Goal: Navigation & Orientation: Find specific page/section

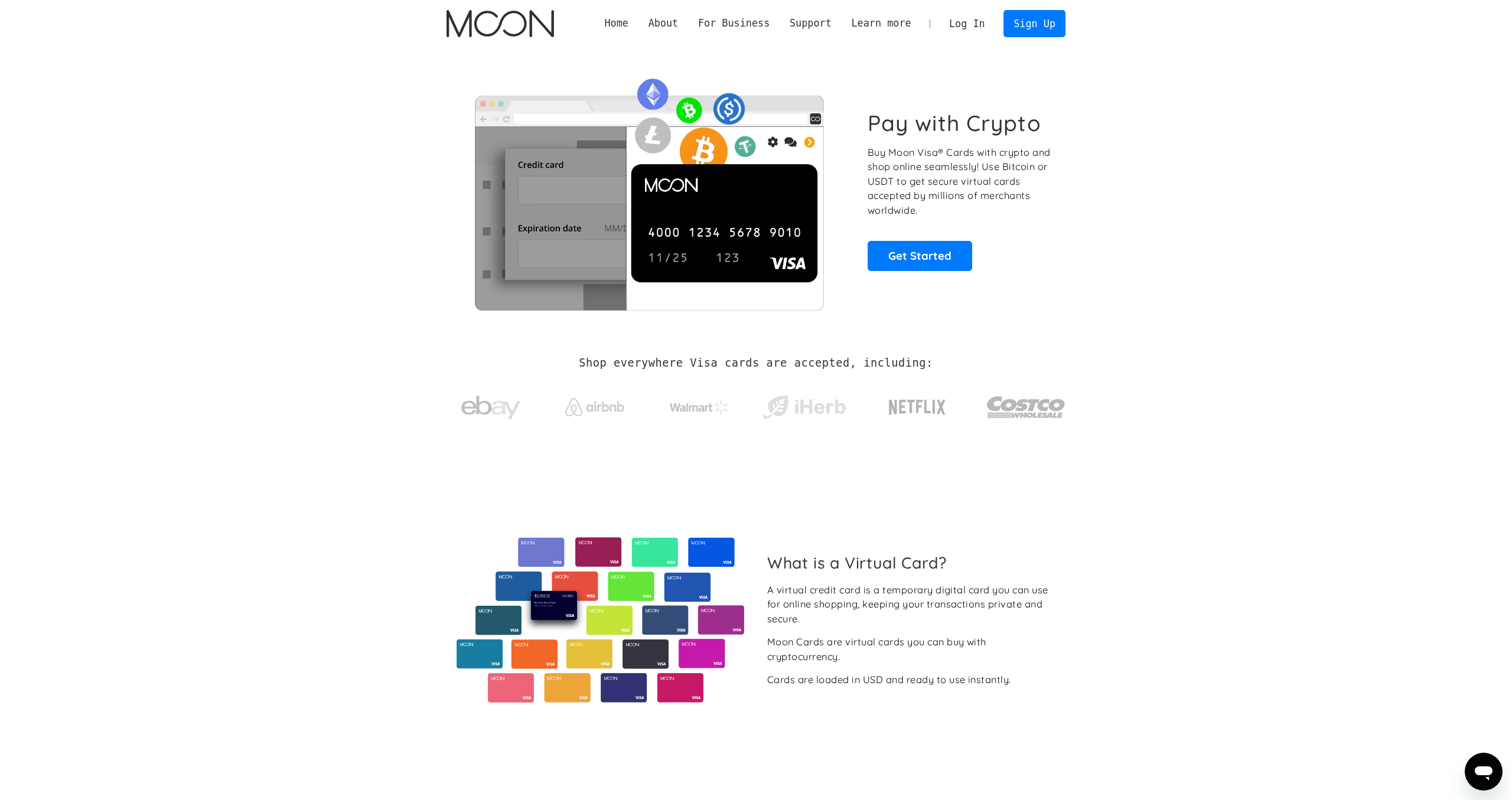
click at [965, 30] on link "Log In" at bounding box center [967, 24] width 56 height 26
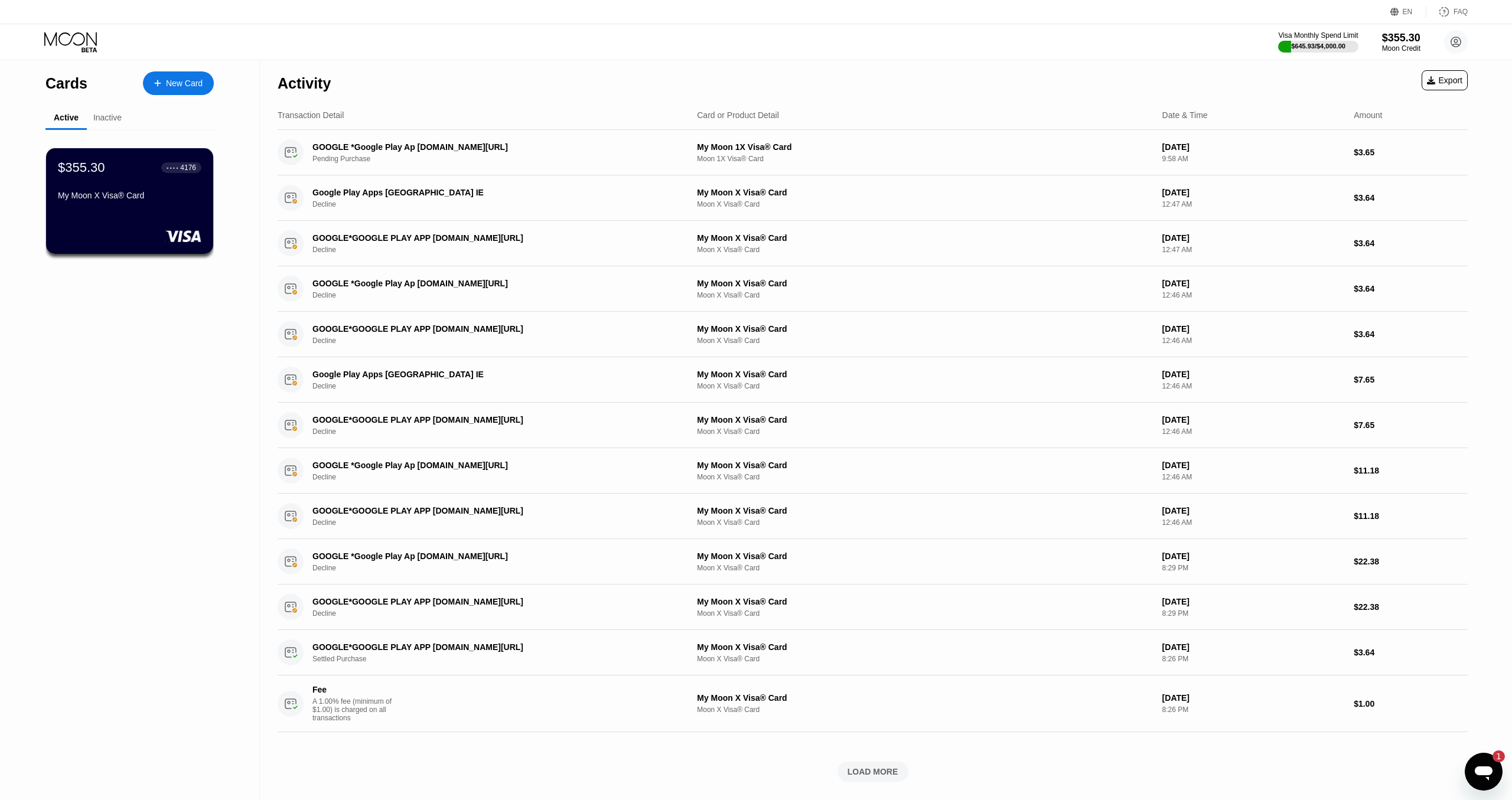
click at [123, 345] on div "$355.30 ● ● ● ● 4176 My Moon X Visa® Card" at bounding box center [129, 268] width 168 height 276
click at [119, 118] on div "Inactive" at bounding box center [108, 117] width 28 height 9
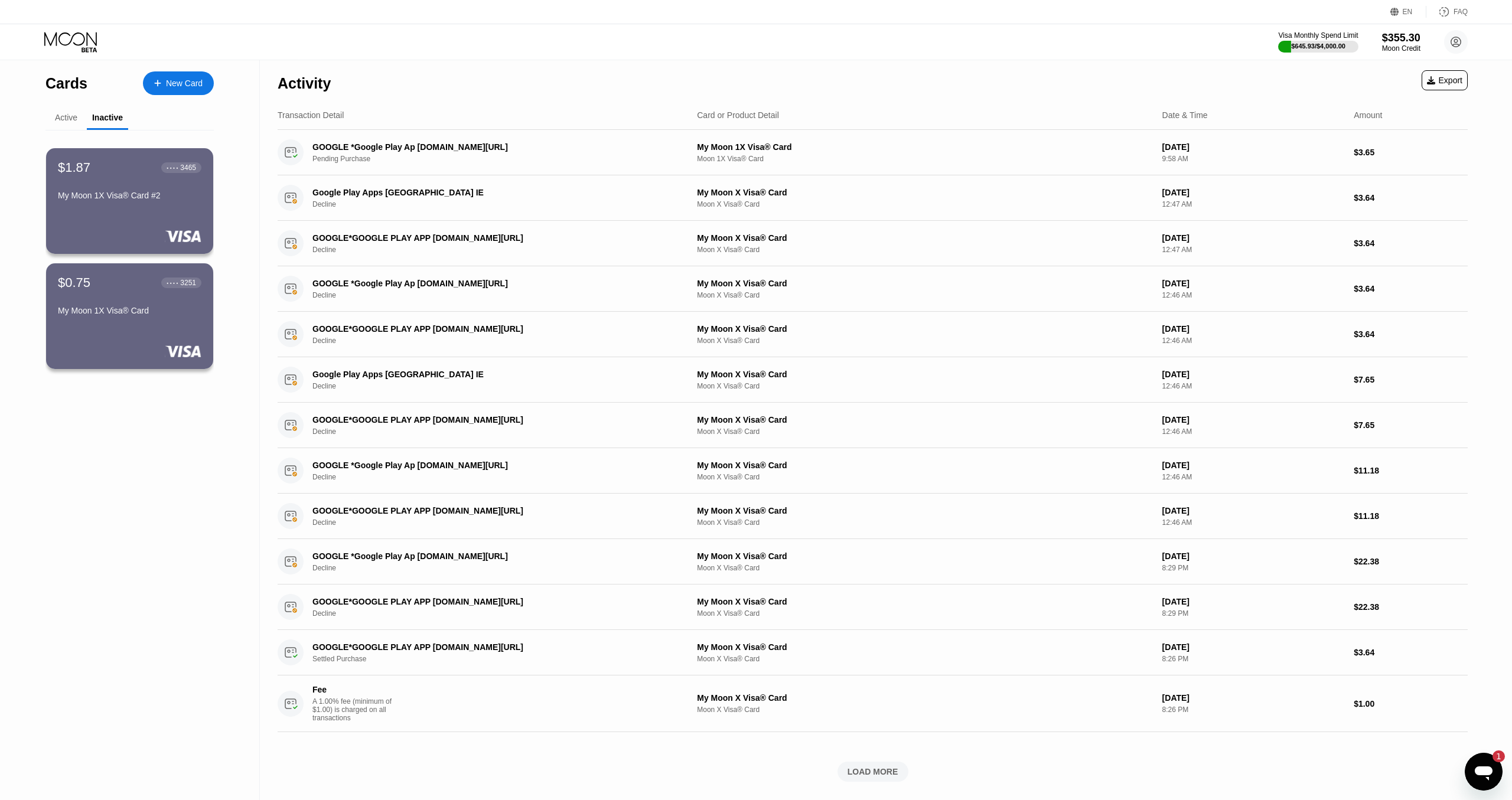
click at [75, 119] on div "Active" at bounding box center [66, 117] width 22 height 9
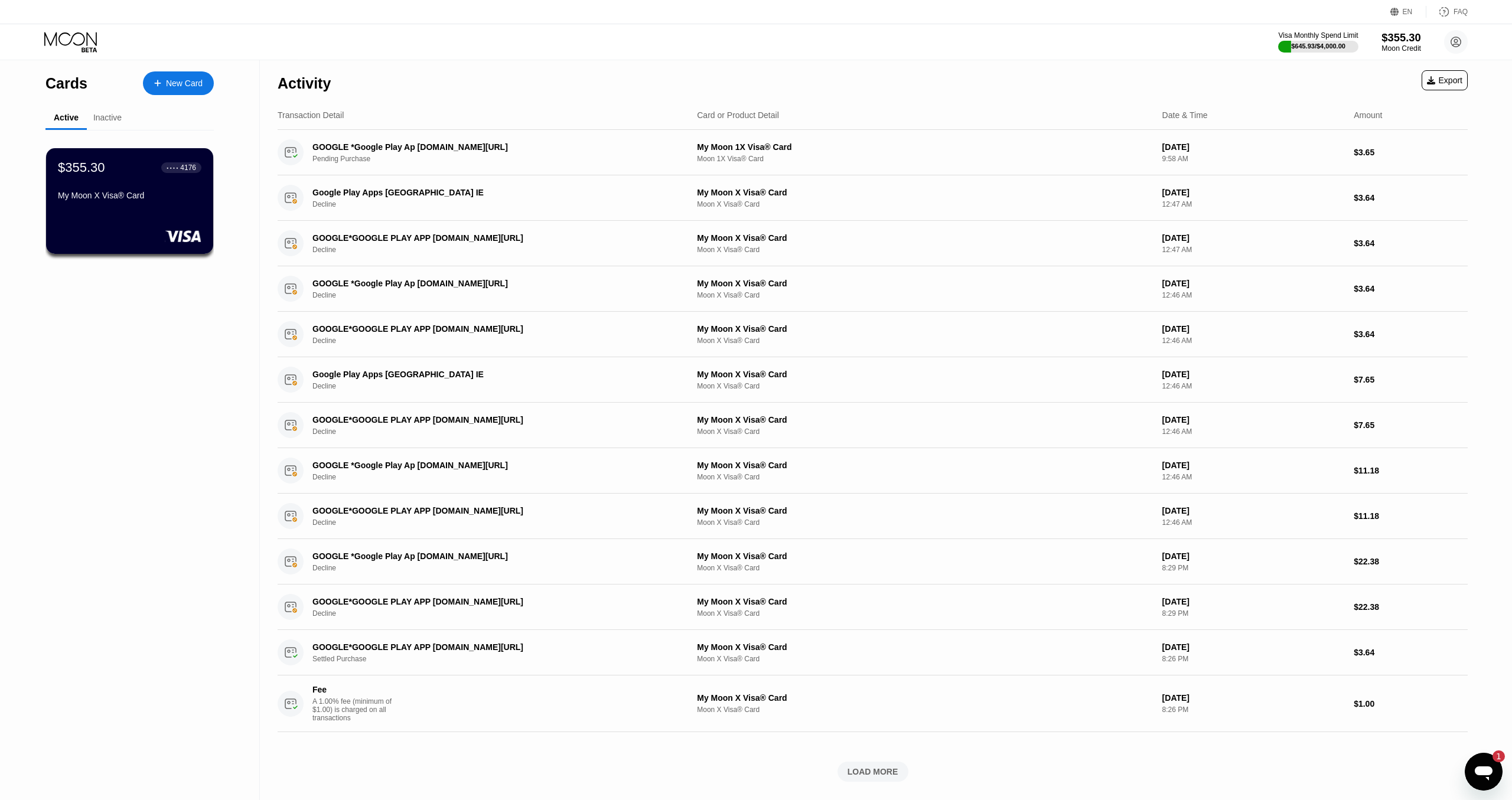
click at [1398, 39] on div "$355.30" at bounding box center [1401, 37] width 39 height 12
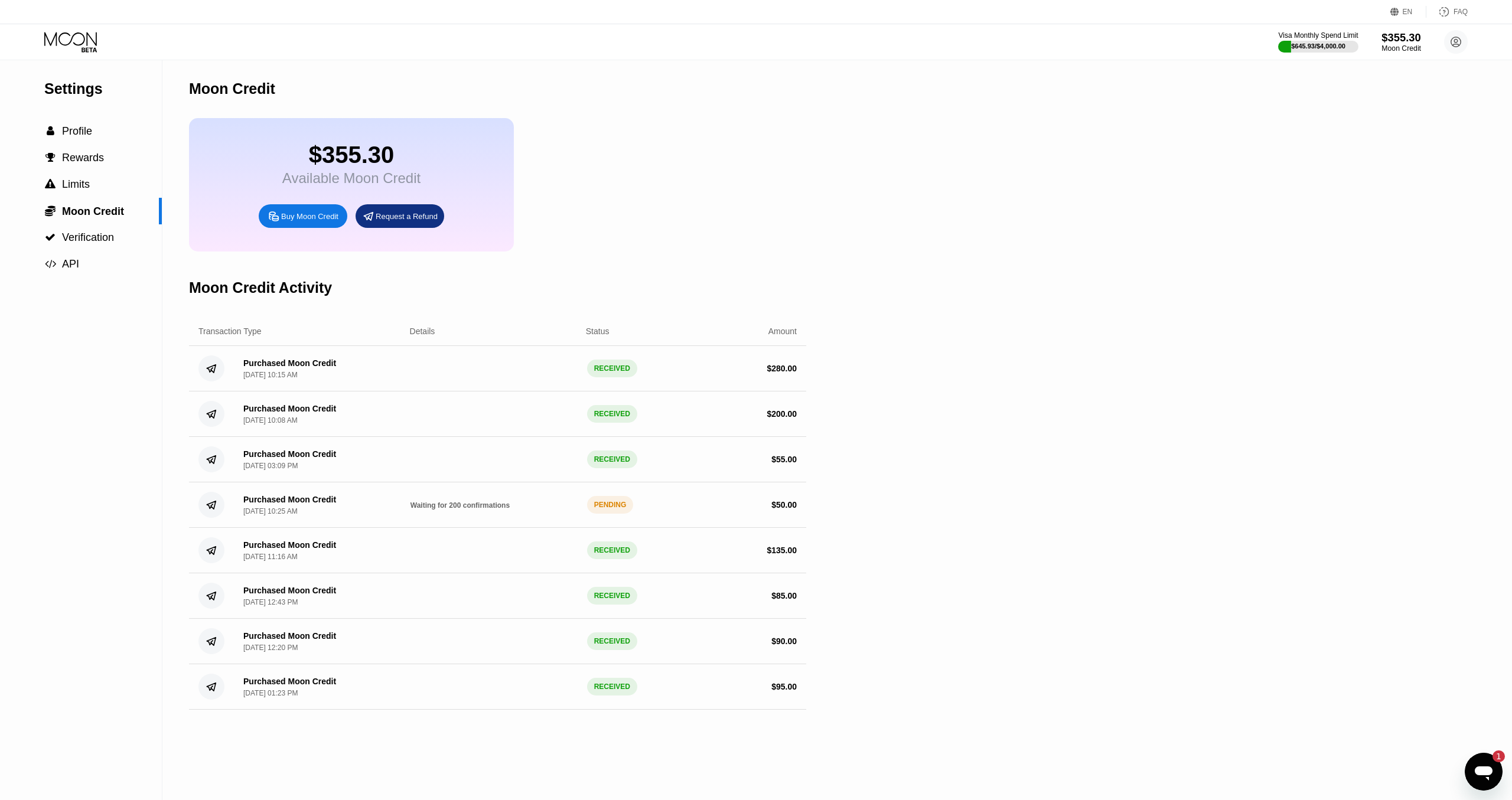
click at [1392, 42] on div "$355.30" at bounding box center [1401, 37] width 39 height 12
click at [74, 132] on span "Profile" at bounding box center [76, 131] width 30 height 11
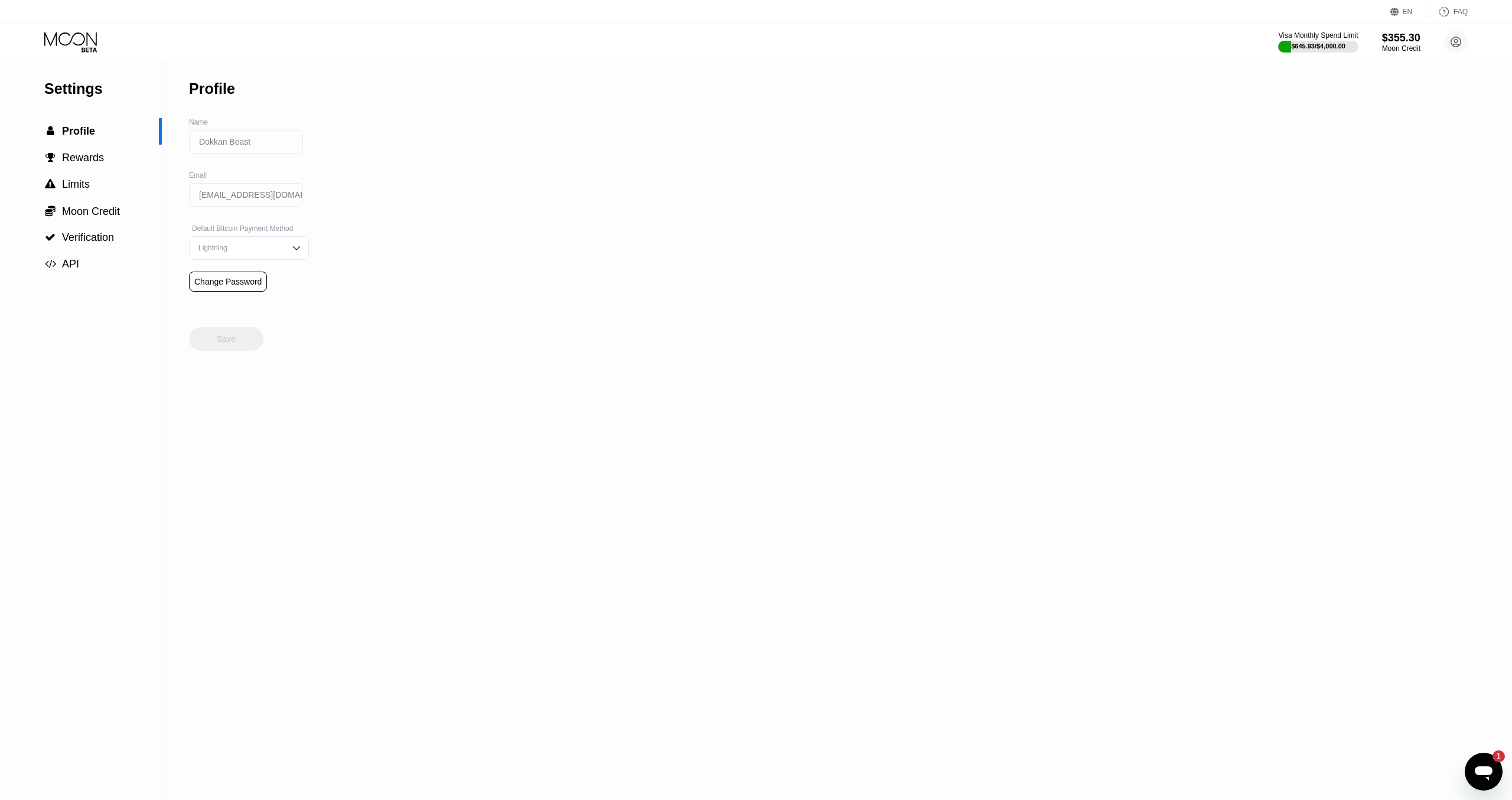
click at [83, 38] on icon at bounding box center [71, 42] width 55 height 21
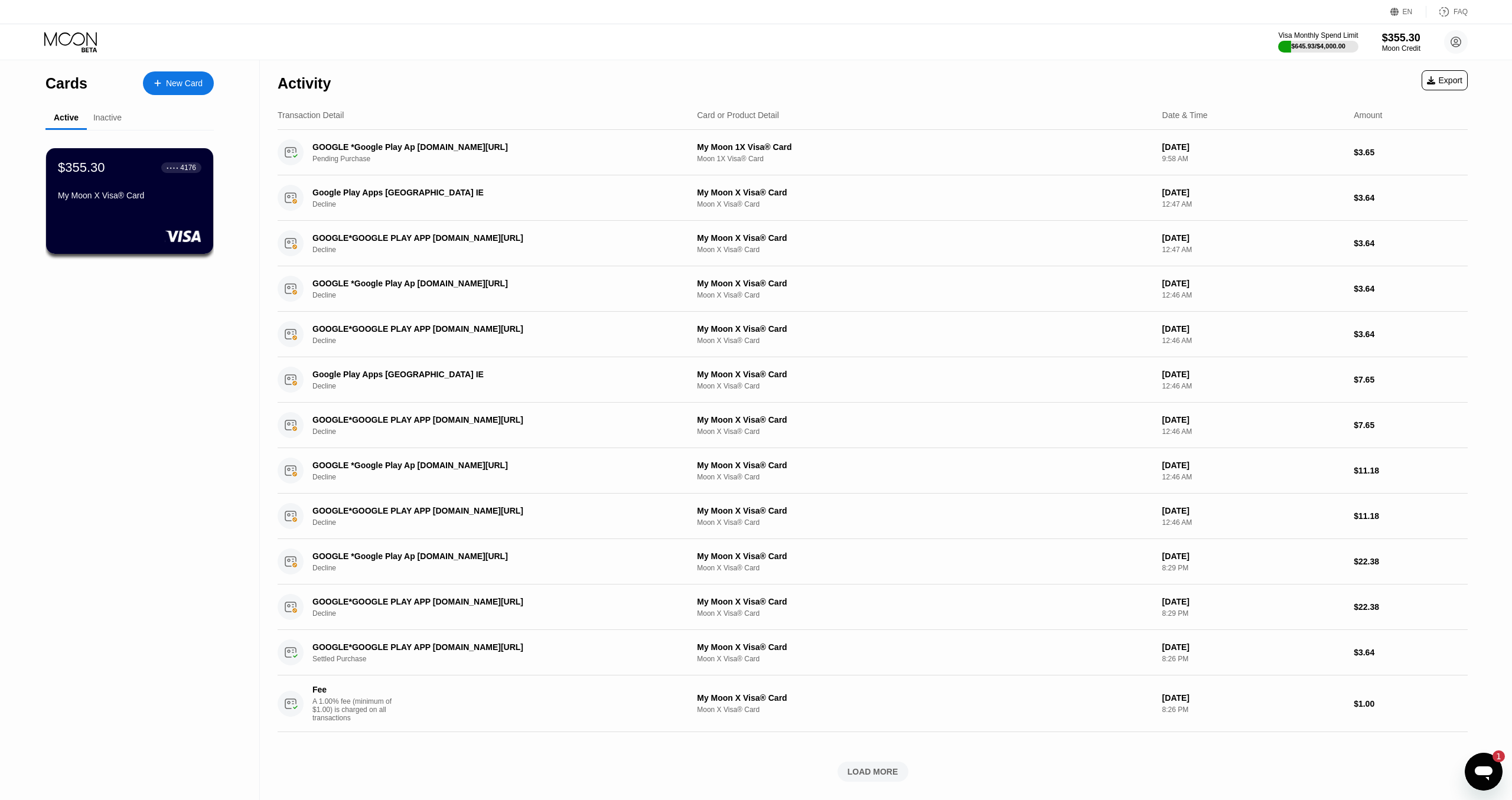
click at [90, 410] on div "Cards New Card Active Inactive $355.30 ● ● ● ● 4176 My Moon X Visa® Card $1.87 …" at bounding box center [130, 430] width 260 height 740
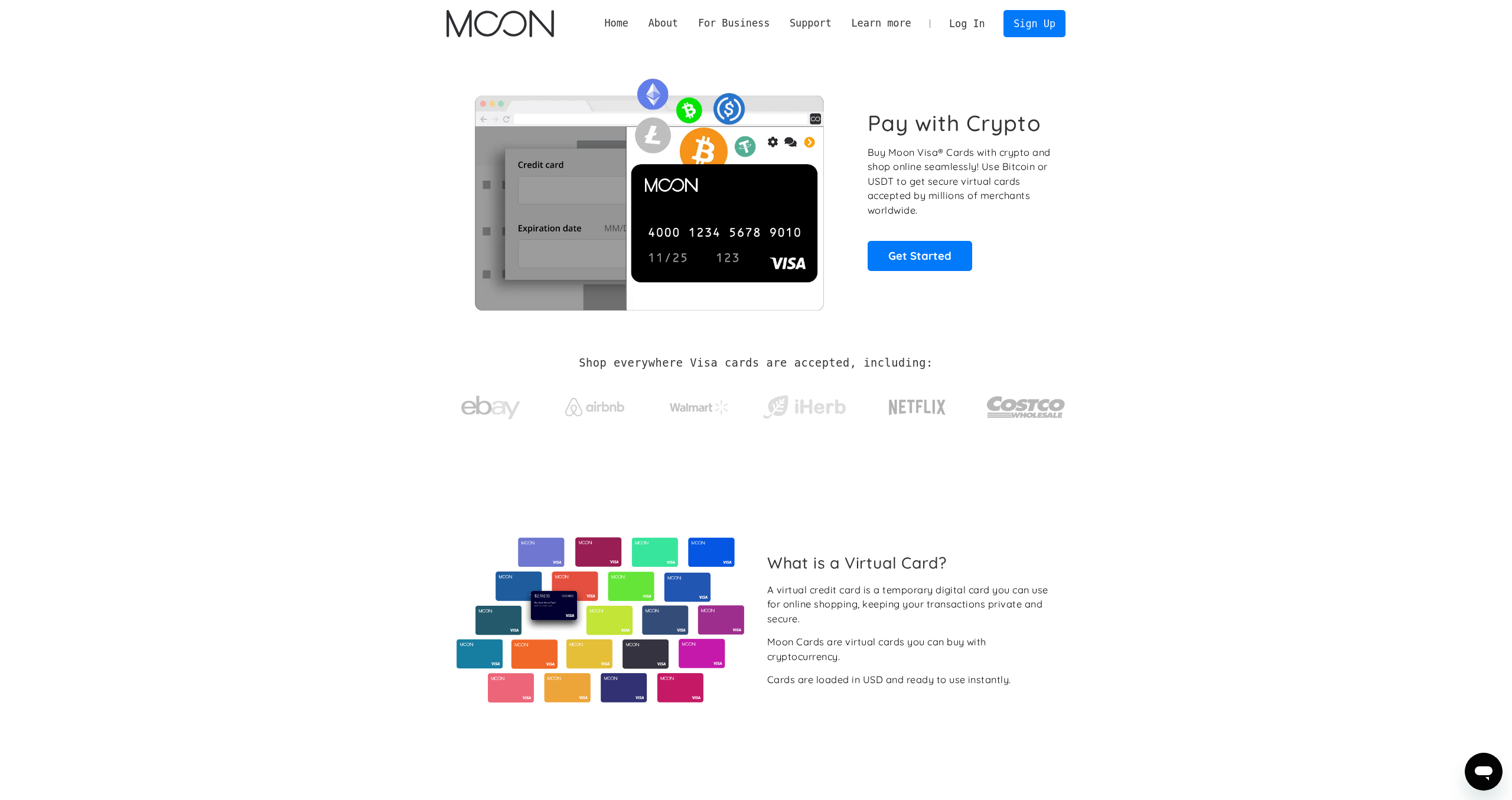
click at [962, 25] on link "Log In" at bounding box center [967, 24] width 56 height 26
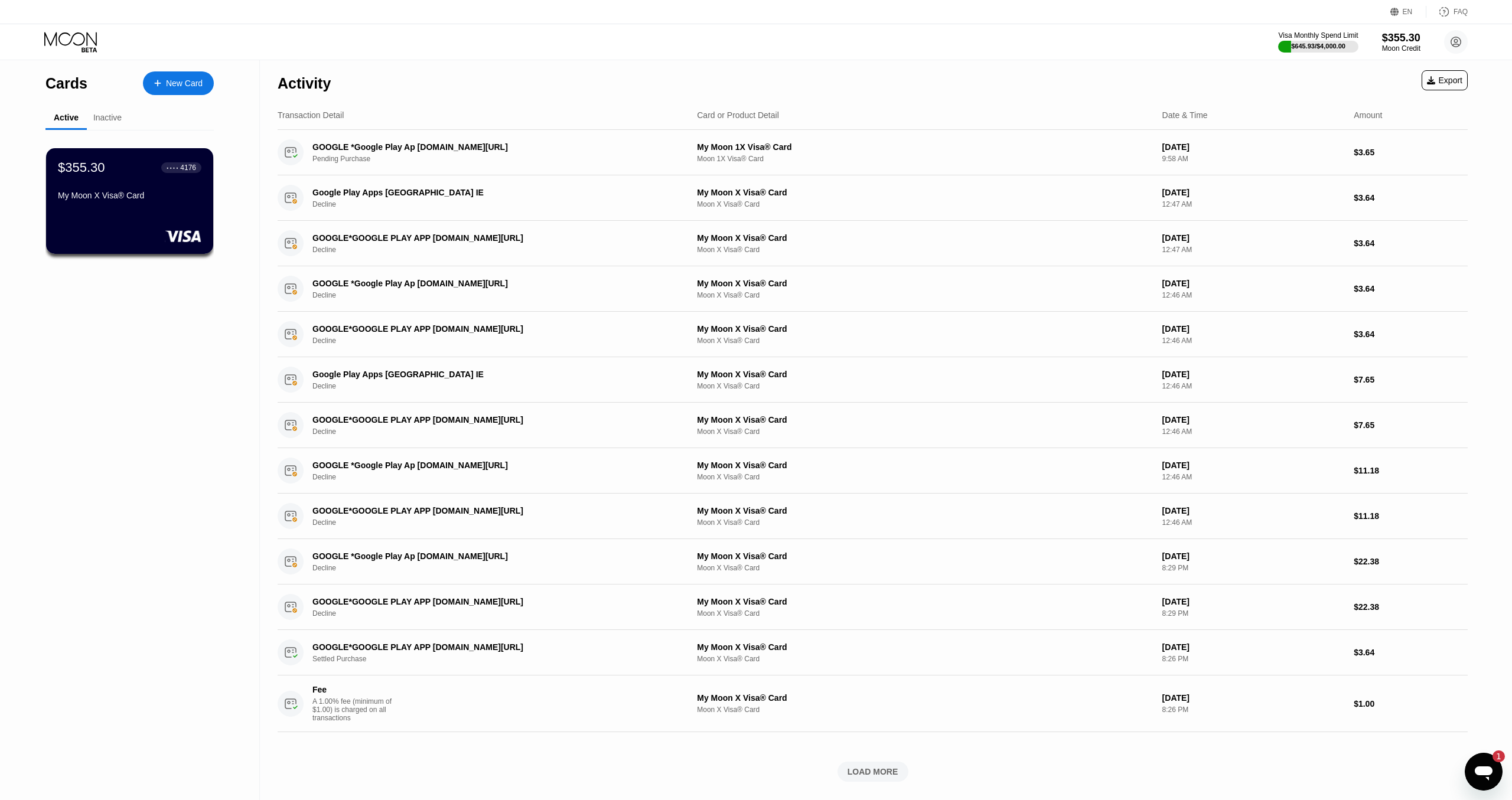
click at [893, 773] on div "LOAD MORE" at bounding box center [873, 771] width 51 height 11
